Goal: Task Accomplishment & Management: Manage account settings

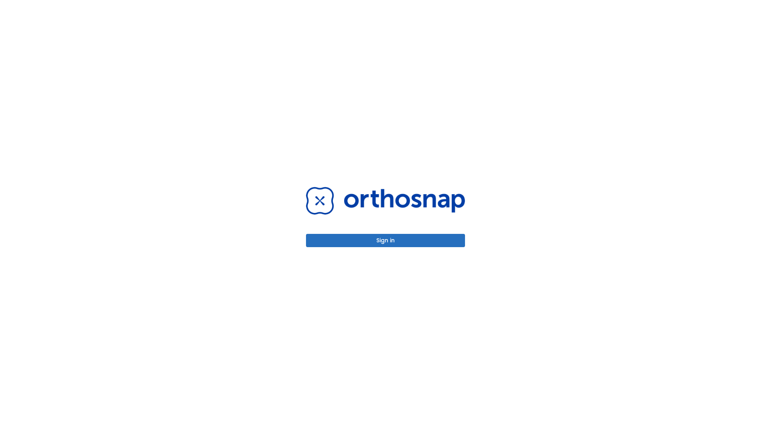
click at [385, 240] on button "Sign in" at bounding box center [385, 240] width 159 height 13
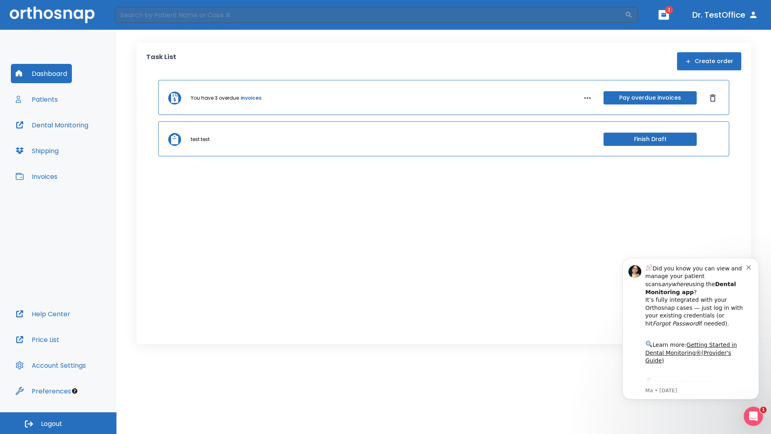
click at [58, 423] on span "Logout" at bounding box center [51, 423] width 21 height 9
